Goal: Task Accomplishment & Management: Manage account settings

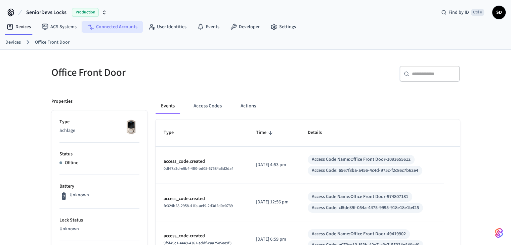
click at [127, 29] on link "Connected Accounts" at bounding box center [112, 27] width 61 height 12
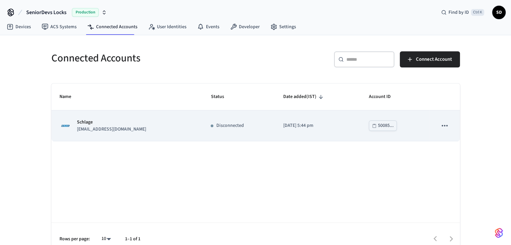
click at [444, 126] on icon "sticky table" at bounding box center [444, 125] width 9 height 9
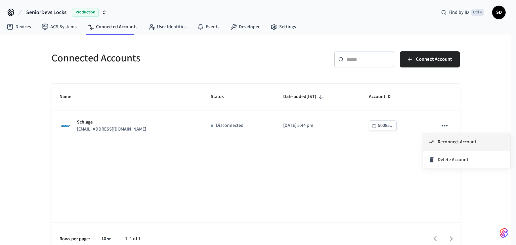
click at [448, 140] on span "Reconnect Account" at bounding box center [457, 142] width 39 height 7
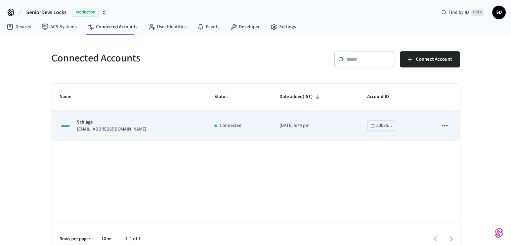
click at [107, 130] on p "[EMAIL_ADDRESS][DOMAIN_NAME]" at bounding box center [111, 129] width 69 height 7
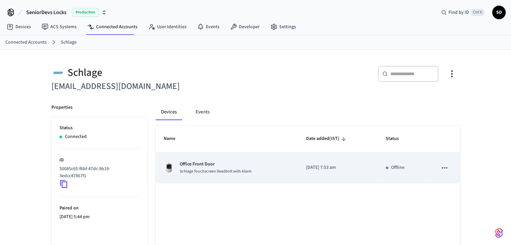
click at [448, 166] on icon "sticky table" at bounding box center [444, 168] width 9 height 9
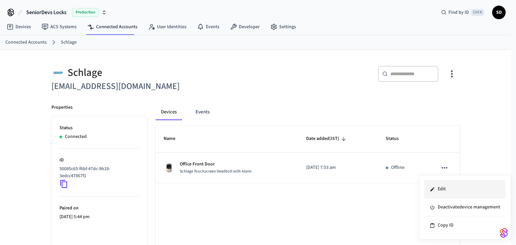
click at [439, 190] on li "Edit" at bounding box center [464, 189] width 81 height 18
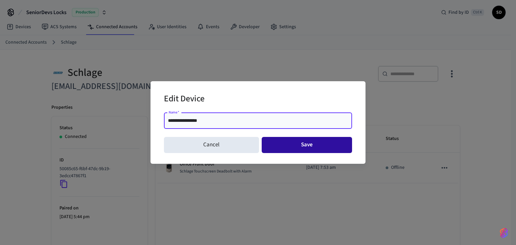
click at [294, 146] on button "Save" at bounding box center [307, 145] width 91 height 16
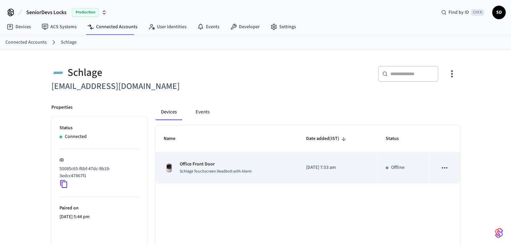
click at [196, 167] on p "Office Front Door" at bounding box center [216, 164] width 72 height 7
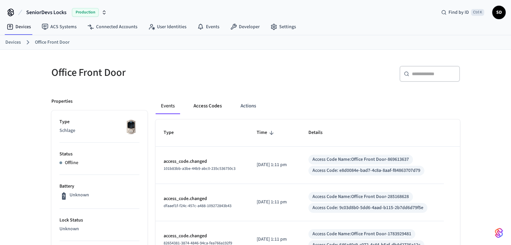
click at [211, 107] on button "Access Codes" at bounding box center [207, 106] width 39 height 16
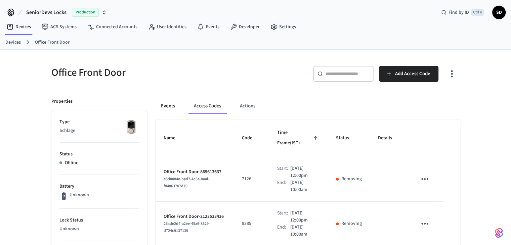
click at [171, 107] on button "Events" at bounding box center [168, 106] width 25 height 16
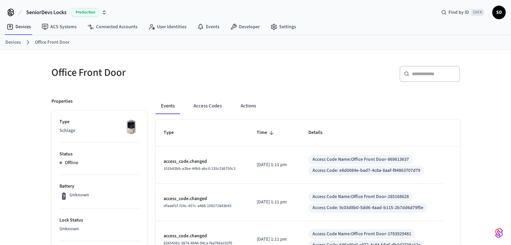
click at [260, 133] on span "Time" at bounding box center [266, 133] width 19 height 10
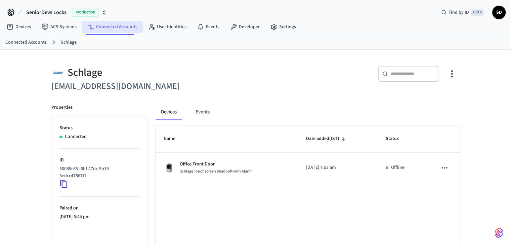
click at [118, 25] on link "Connected Accounts" at bounding box center [112, 27] width 61 height 12
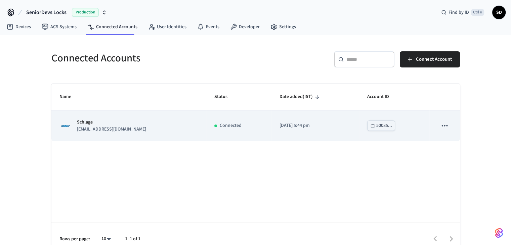
click at [93, 125] on p "Schlage" at bounding box center [111, 122] width 69 height 7
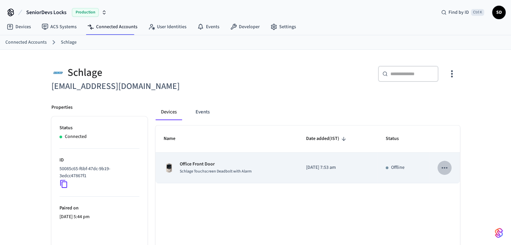
click at [444, 168] on icon "sticky table" at bounding box center [444, 168] width 9 height 9
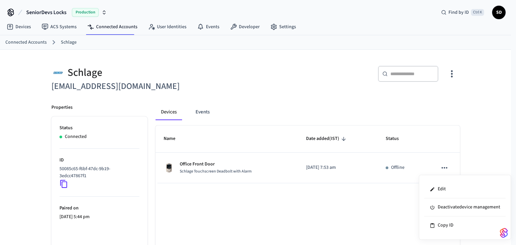
click at [19, 27] on div at bounding box center [258, 122] width 516 height 245
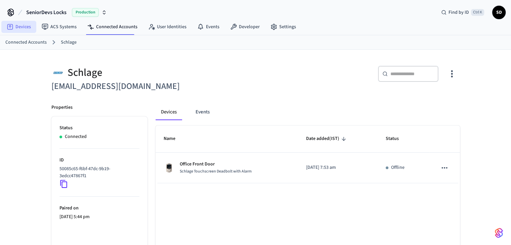
click at [19, 27] on link "Devices" at bounding box center [18, 27] width 35 height 12
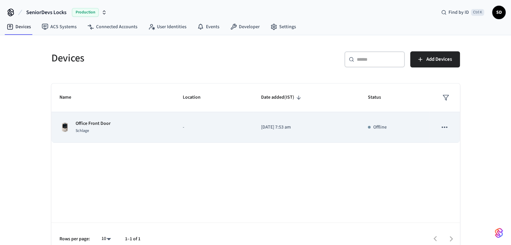
click at [446, 124] on icon "sticky table" at bounding box center [444, 127] width 9 height 9
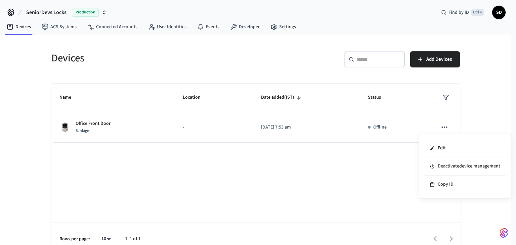
click at [71, 123] on div at bounding box center [258, 122] width 516 height 245
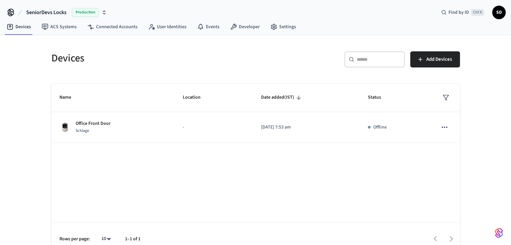
click at [77, 124] on p "Office Front Door" at bounding box center [93, 123] width 35 height 7
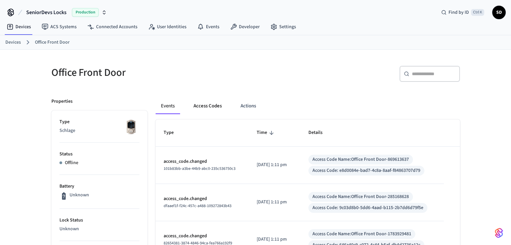
click at [222, 109] on button "Access Codes" at bounding box center [207, 106] width 39 height 16
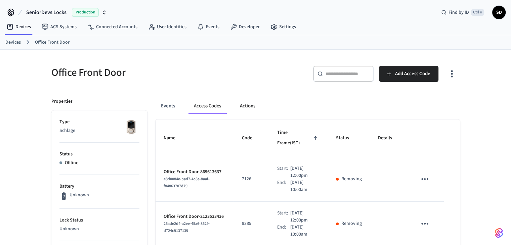
click at [251, 107] on button "Actions" at bounding box center [248, 106] width 26 height 16
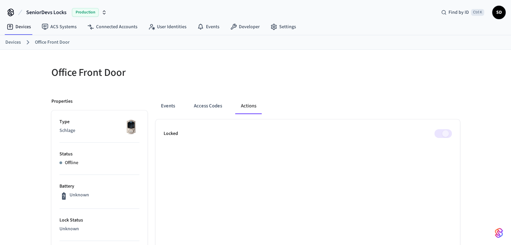
click at [444, 136] on span at bounding box center [443, 133] width 17 height 9
click at [441, 136] on span at bounding box center [443, 133] width 17 height 9
click at [444, 135] on span at bounding box center [443, 133] width 17 height 9
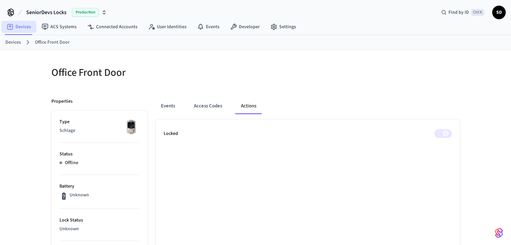
click at [21, 24] on link "Devices" at bounding box center [18, 27] width 35 height 12
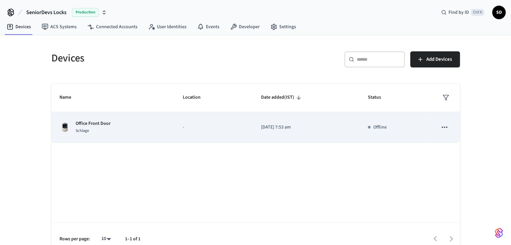
click at [445, 130] on icon "sticky table" at bounding box center [444, 127] width 9 height 9
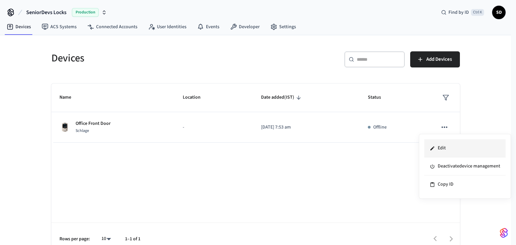
click at [440, 150] on li "Edit" at bounding box center [464, 148] width 81 height 18
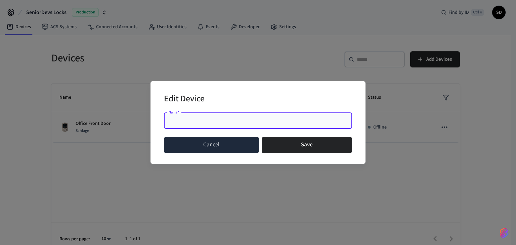
click at [203, 146] on button "Cancel" at bounding box center [211, 145] width 95 height 16
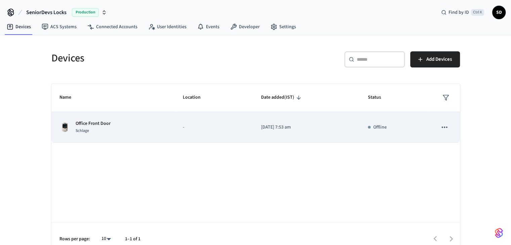
click at [94, 121] on p "Office Front Door" at bounding box center [93, 123] width 35 height 7
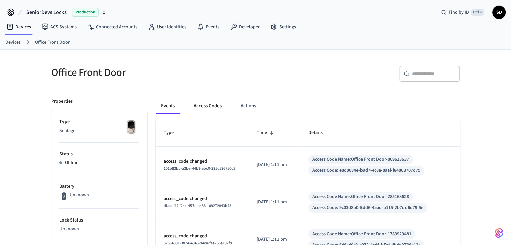
click at [195, 110] on button "Access Codes" at bounding box center [207, 106] width 39 height 16
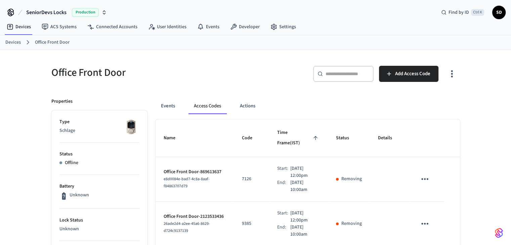
click at [298, 133] on span "Time Frame (IST)" at bounding box center [298, 138] width 43 height 21
click at [200, 27] on icon at bounding box center [200, 26] width 5 height 5
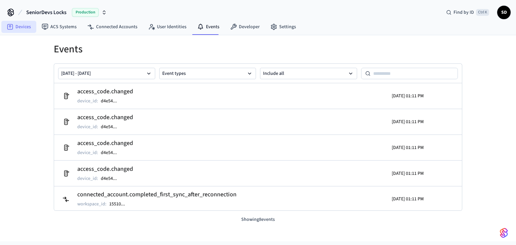
click at [29, 27] on link "Devices" at bounding box center [18, 27] width 35 height 12
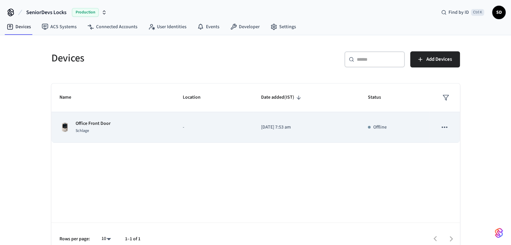
click at [447, 131] on icon "sticky table" at bounding box center [444, 127] width 9 height 9
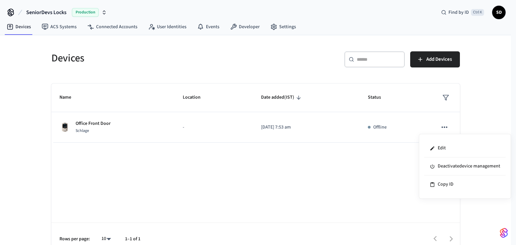
click at [280, 210] on div at bounding box center [258, 122] width 516 height 245
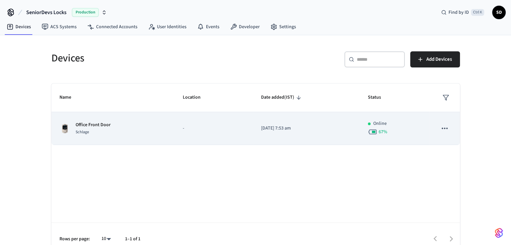
click at [281, 128] on p "[DATE] 7:53 am" at bounding box center [306, 128] width 91 height 7
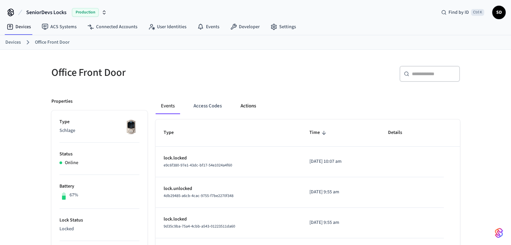
click at [253, 109] on button "Actions" at bounding box center [248, 106] width 26 height 16
